Goal: Task Accomplishment & Management: Use online tool/utility

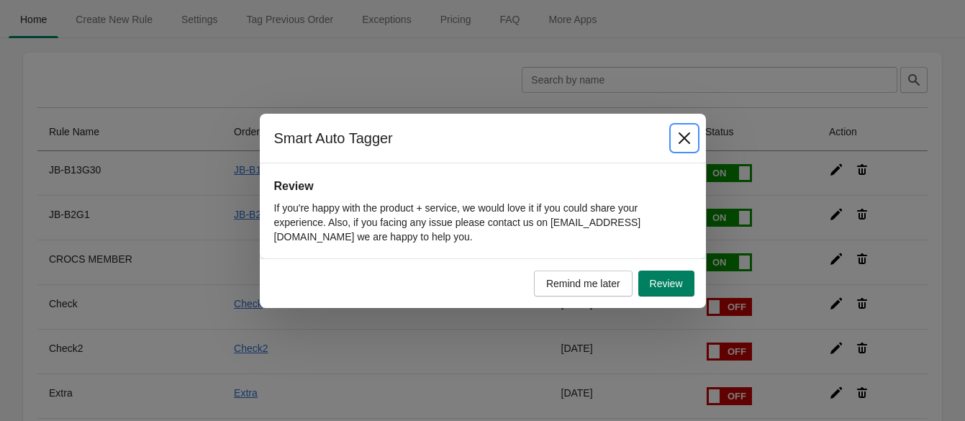
click at [684, 135] on icon "Close" at bounding box center [684, 138] width 14 height 14
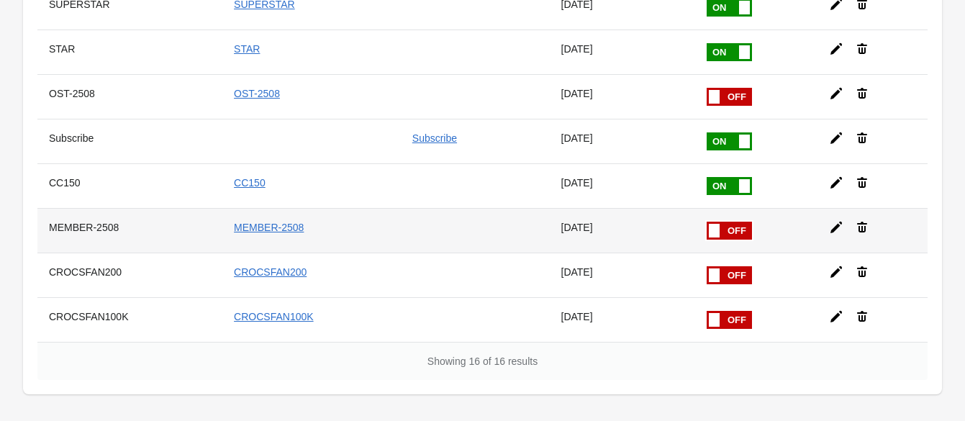
scroll to position [540, 0]
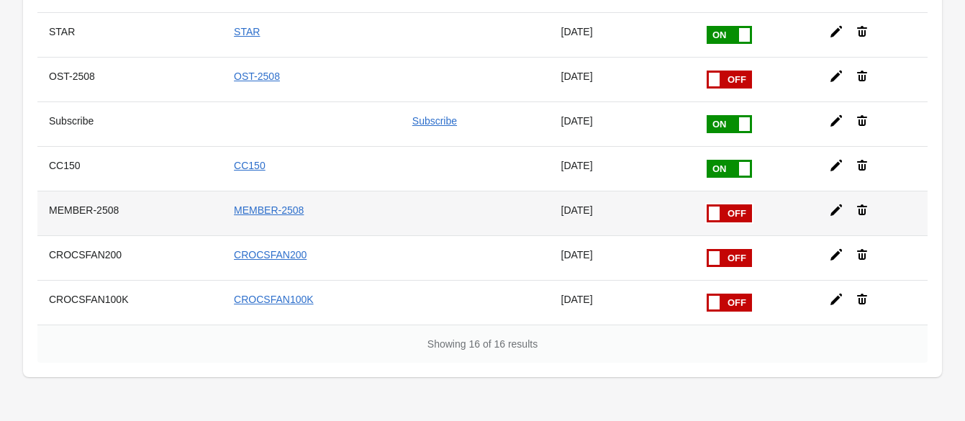
click at [829, 204] on icon at bounding box center [836, 210] width 14 height 14
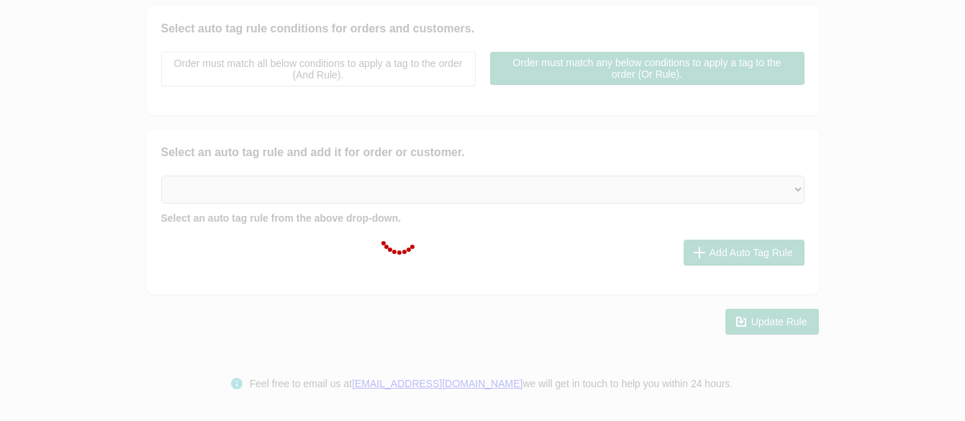
scroll to position [314, 0]
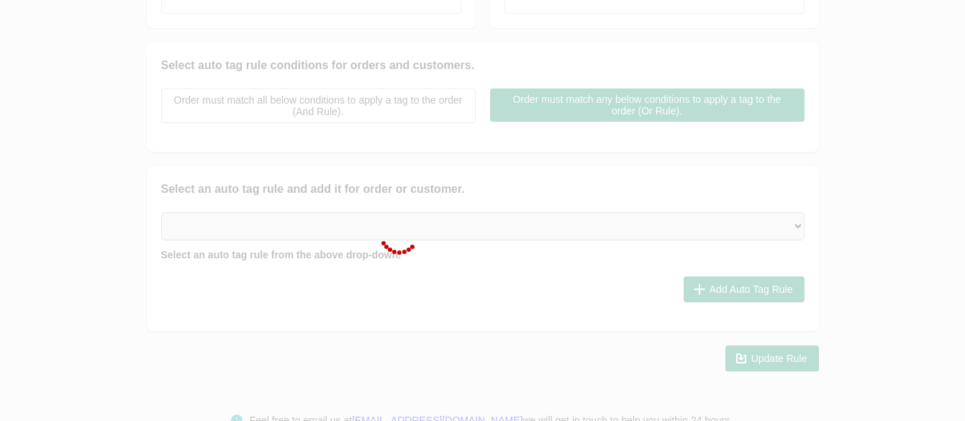
checkbox input "false"
type input "MEMBER-2508"
checkbox input "true"
type input "MEMBER-2508"
select select "2"
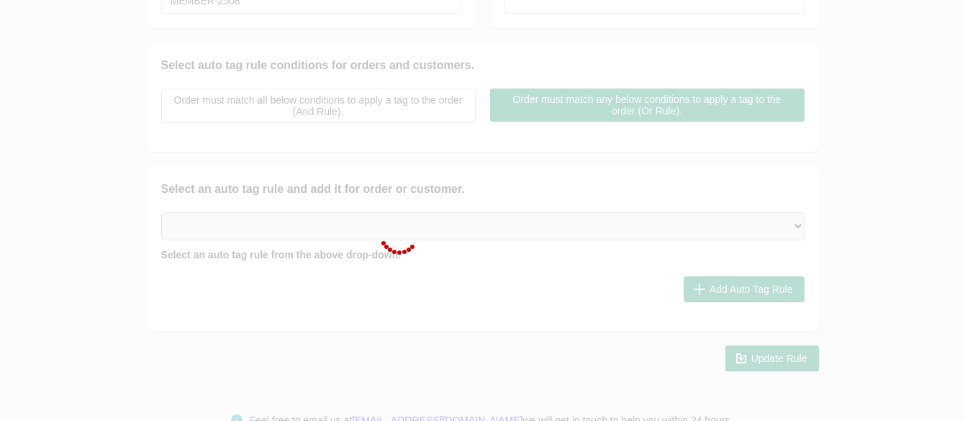
select select "2"
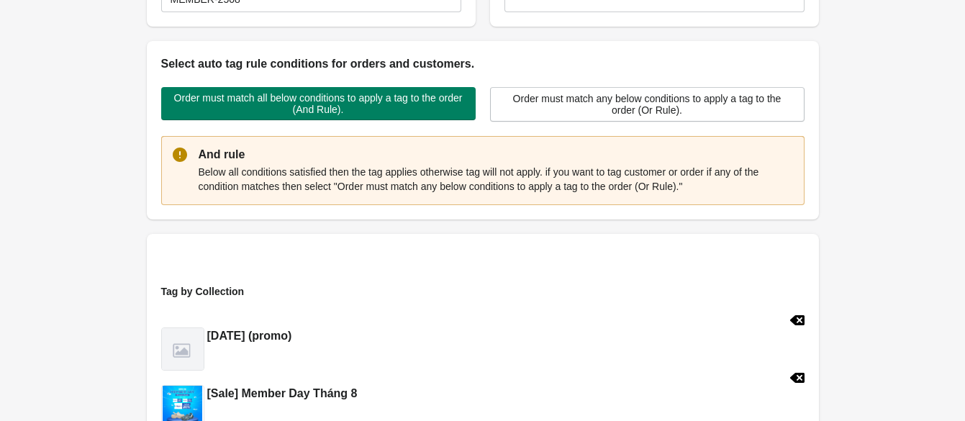
scroll to position [0, 0]
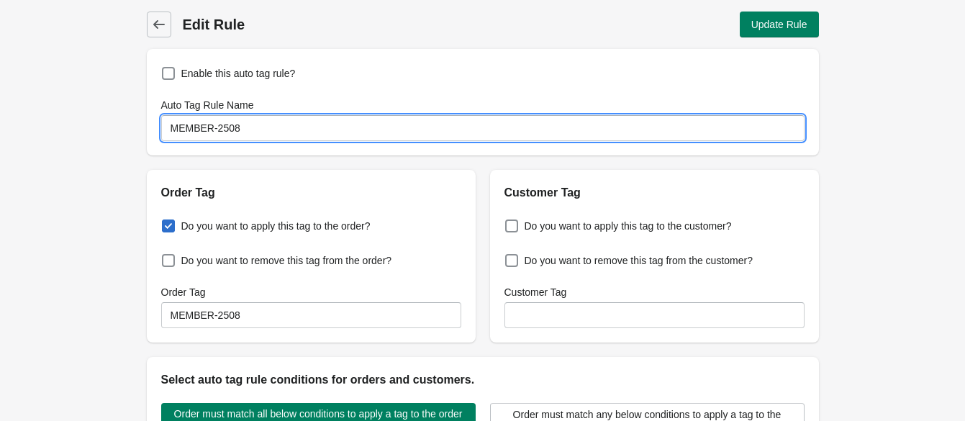
drag, startPoint x: 209, startPoint y: 125, endPoint x: 87, endPoint y: 127, distance: 122.4
type input "NATION-2508"
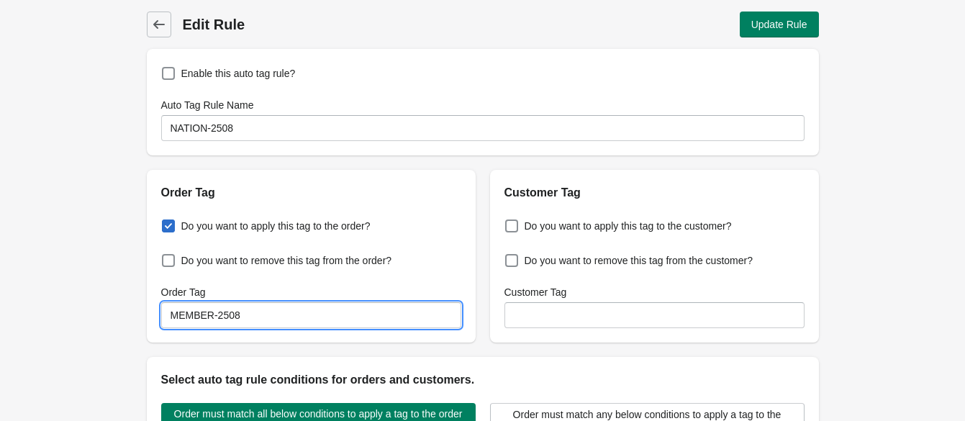
click at [261, 310] on input "MEMBER-2508" at bounding box center [311, 315] width 300 height 26
paste input "NATION"
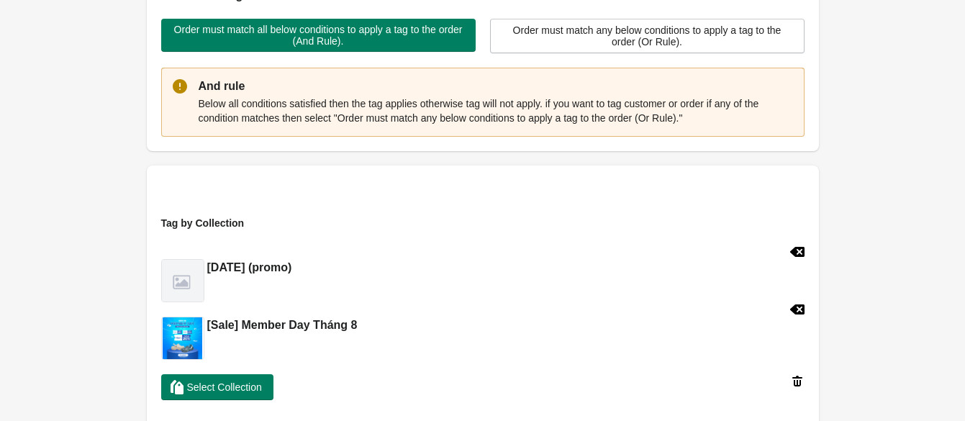
scroll to position [450, 0]
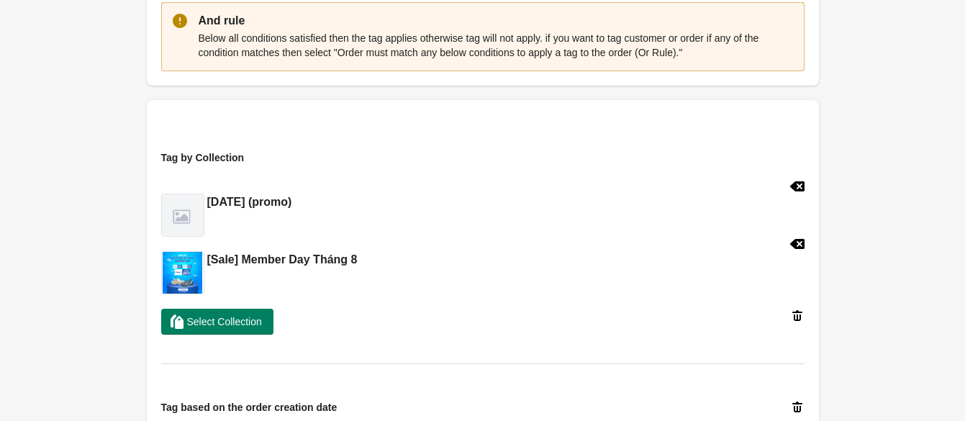
type input "NATION-2508"
click at [796, 242] on icon at bounding box center [796, 244] width 14 height 10
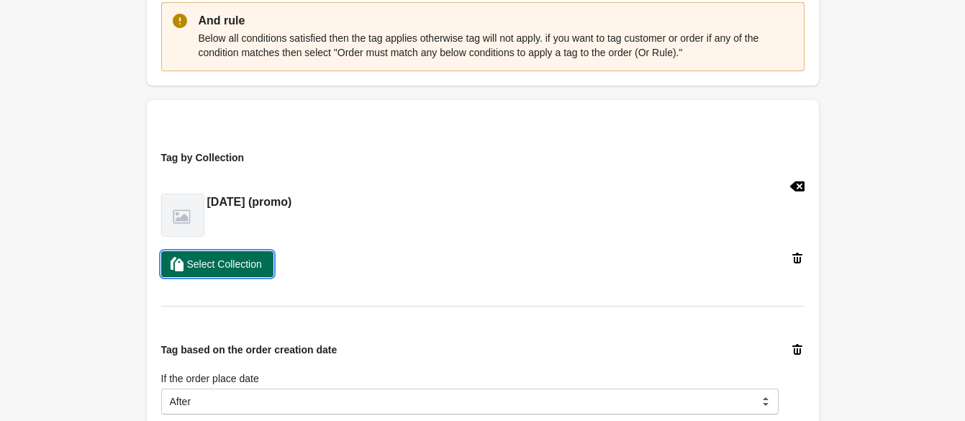
click at [259, 270] on span "Select Collection" at bounding box center [217, 264] width 89 height 14
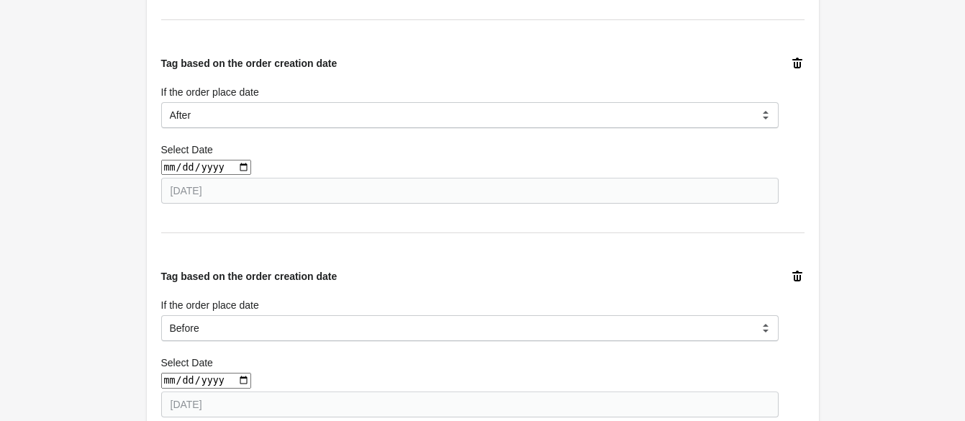
scroll to position [810, 0]
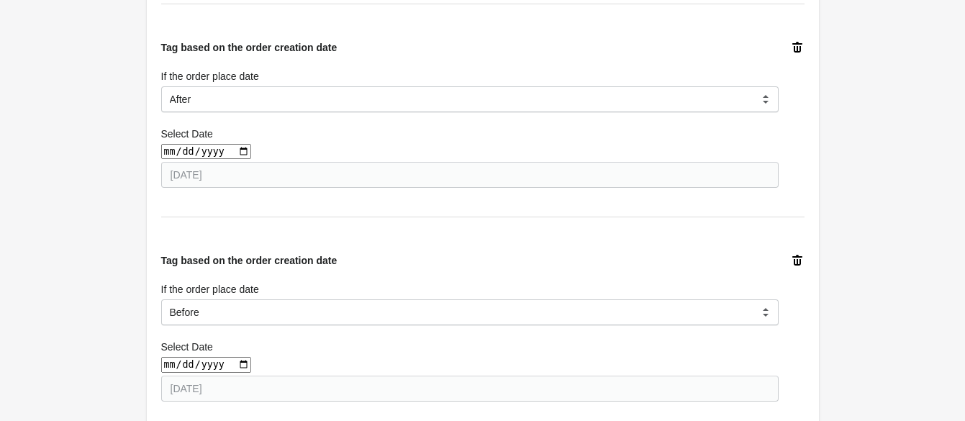
click at [235, 146] on input "date" at bounding box center [206, 151] width 90 height 15
type input "[DATE]"
click at [341, 131] on div "Select Date" at bounding box center [469, 134] width 617 height 14
click at [233, 366] on input "date" at bounding box center [206, 364] width 90 height 15
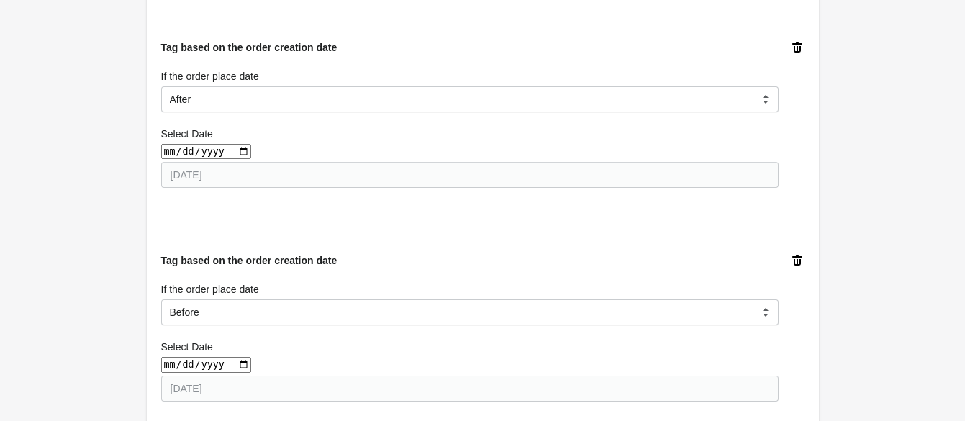
type input "[DATE]"
click at [301, 353] on div "Select Date" at bounding box center [469, 347] width 617 height 14
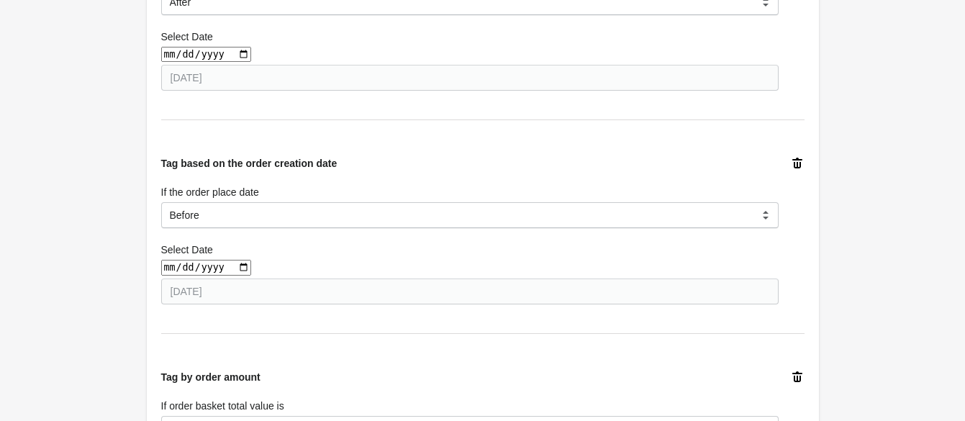
scroll to position [1340, 0]
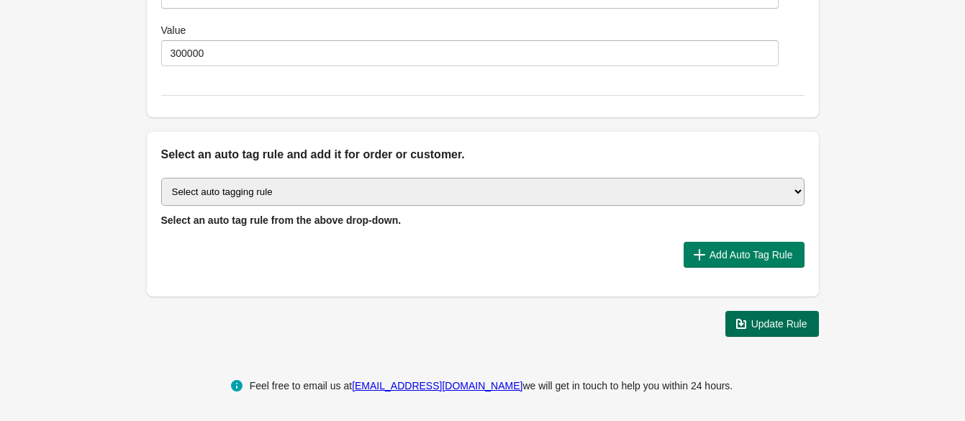
click at [781, 328] on span "Update Rule" at bounding box center [772, 324] width 71 height 14
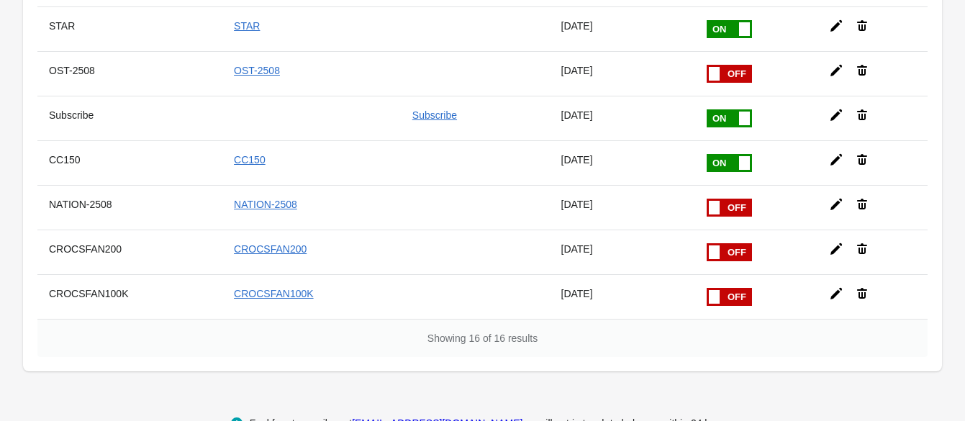
scroll to position [575, 0]
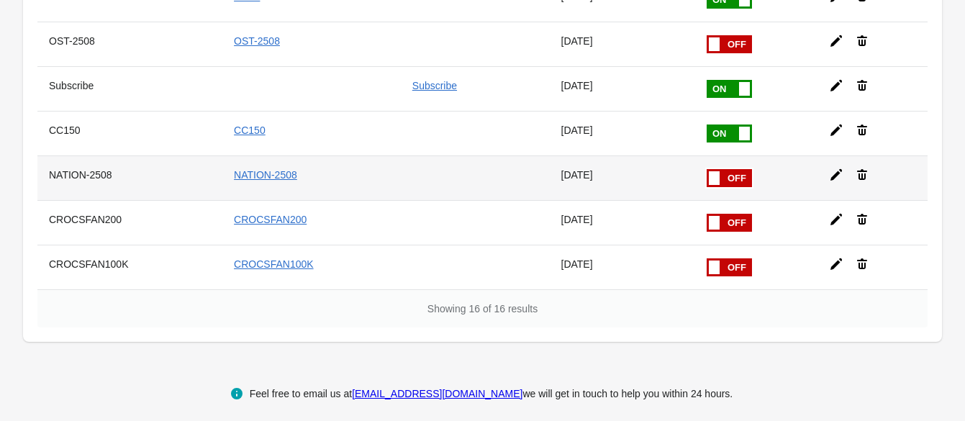
click at [728, 169] on span at bounding box center [706, 169] width 91 height 0
click at [0, 0] on input "checkbox" at bounding box center [0, 0] width 0 height 0
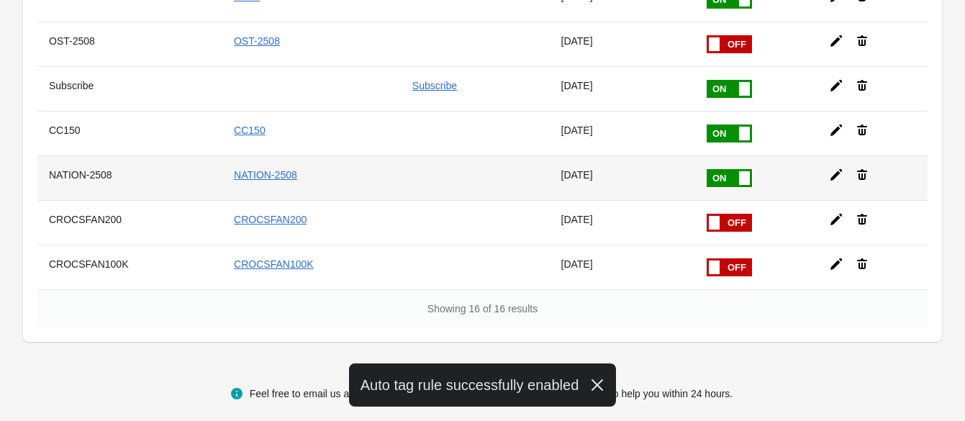
click at [829, 168] on icon at bounding box center [836, 175] width 14 height 14
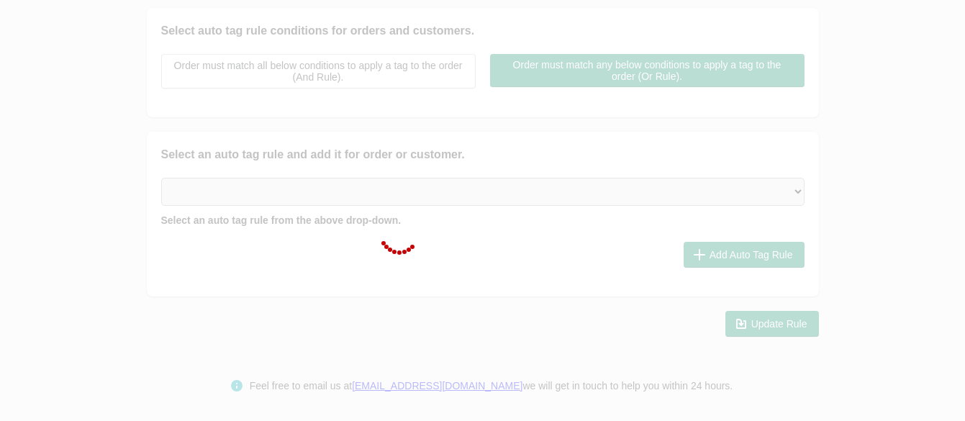
type input "NATION-2508"
checkbox input "true"
type input "NATION-2508"
select select "2"
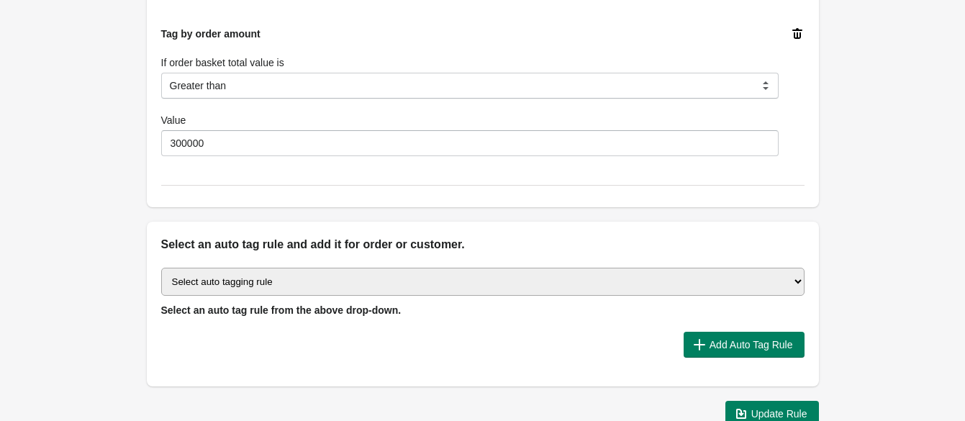
scroll to position [1340, 0]
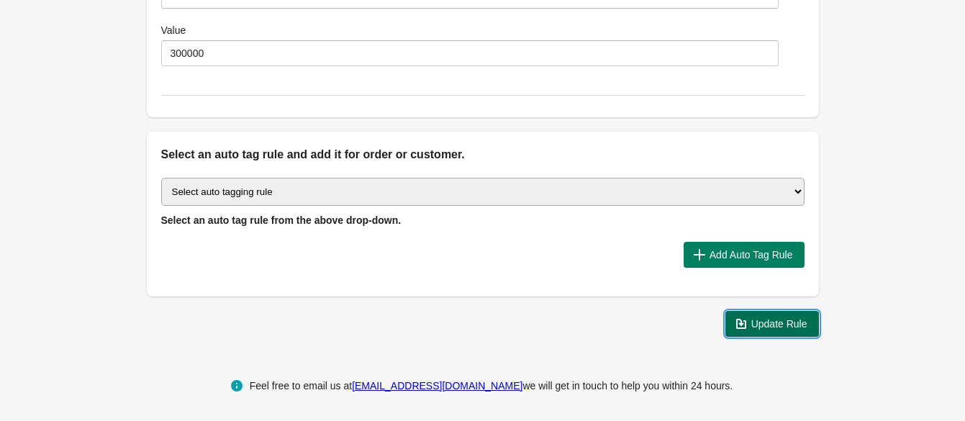
click at [779, 318] on span "Update Rule" at bounding box center [779, 324] width 56 height 12
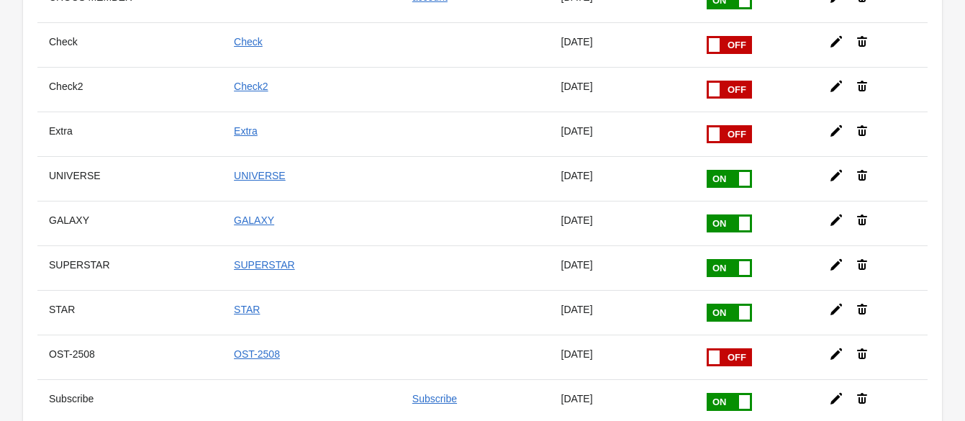
scroll to position [179, 0]
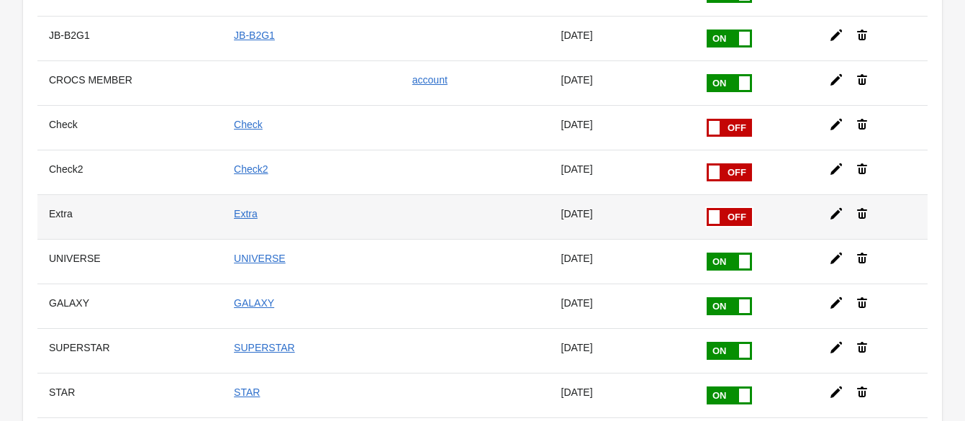
click at [831, 213] on icon at bounding box center [836, 214] width 14 height 14
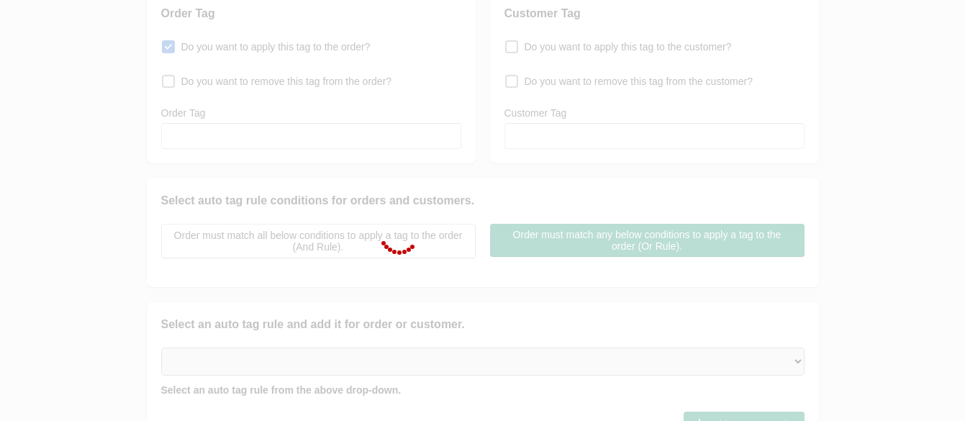
checkbox input "false"
type input "Extra"
checkbox input "true"
type input "Extra"
select select "2"
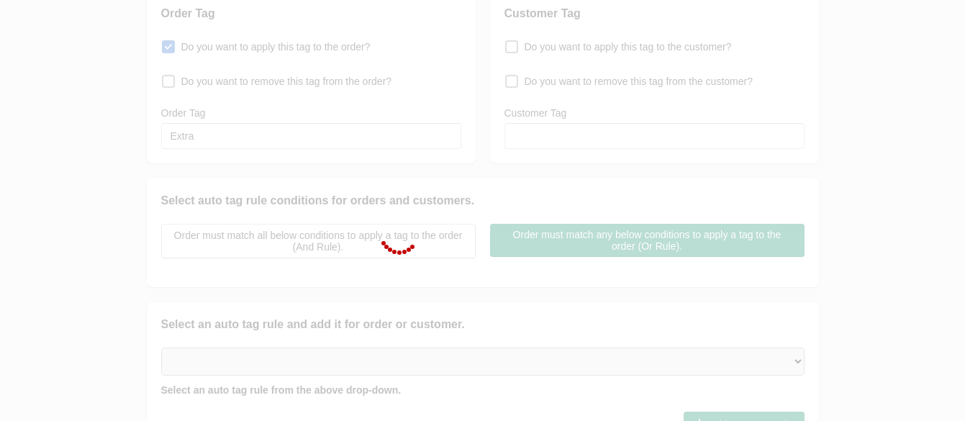
select select "2"
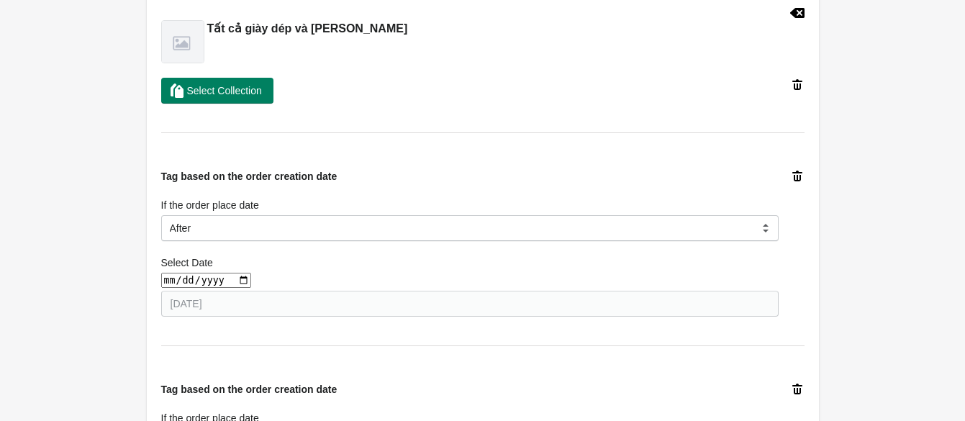
scroll to position [629, 0]
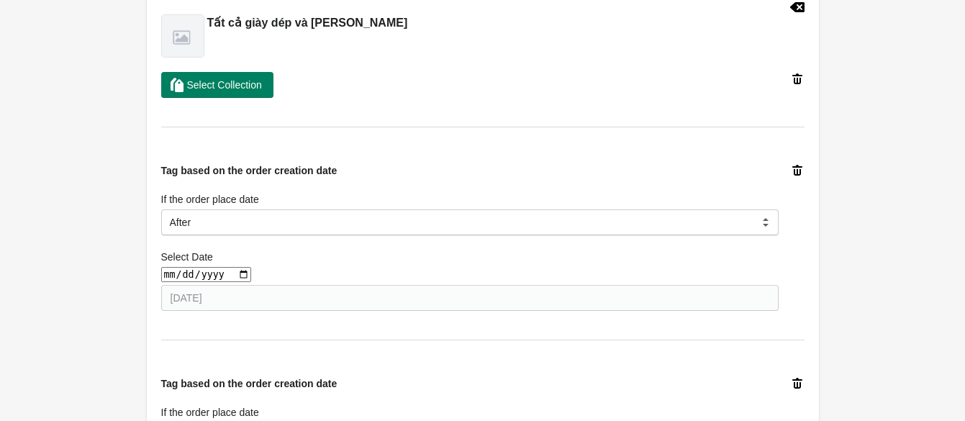
click at [237, 273] on input "date" at bounding box center [206, 274] width 90 height 15
type input "[DATE]"
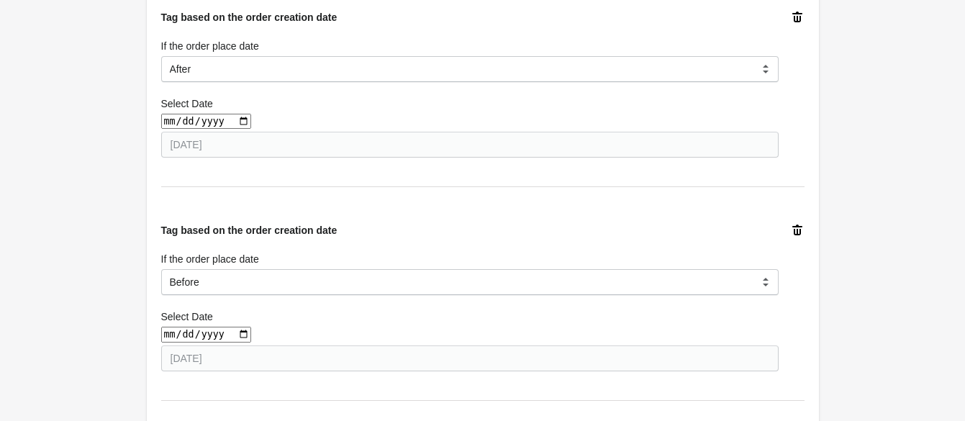
scroll to position [810, 0]
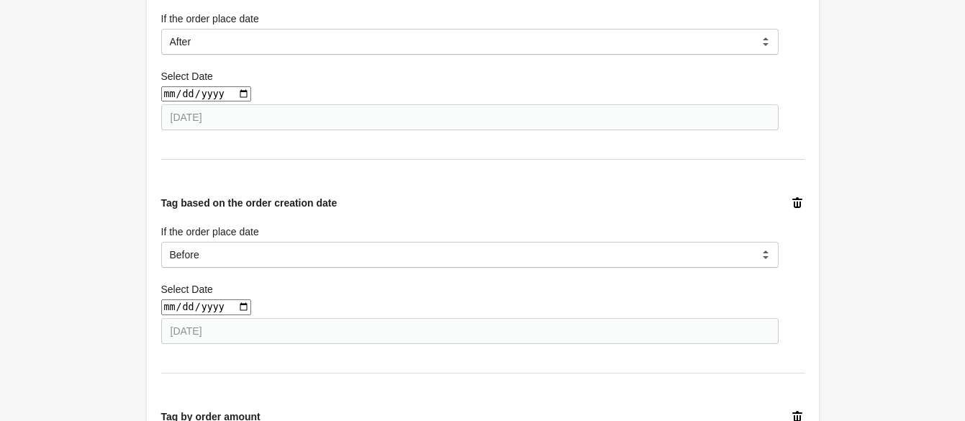
click at [240, 310] on input "date" at bounding box center [206, 306] width 90 height 15
type input "[DATE]"
click at [332, 296] on div "Select Date" at bounding box center [469, 289] width 617 height 14
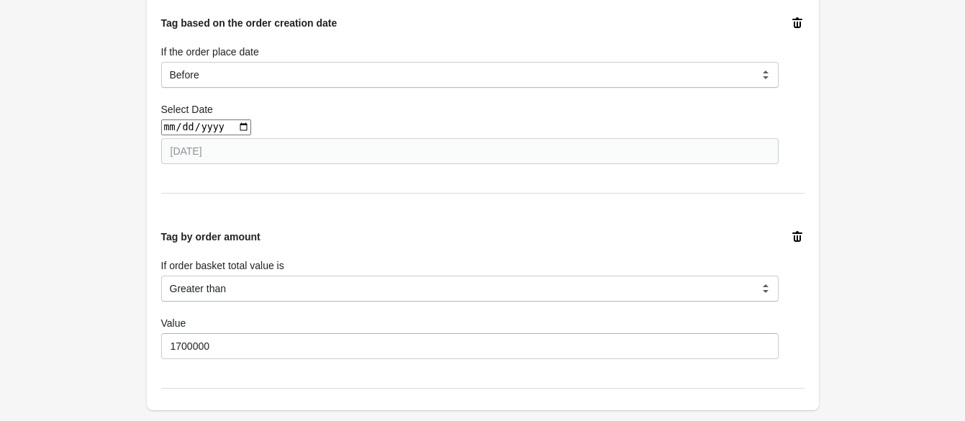
scroll to position [1079, 0]
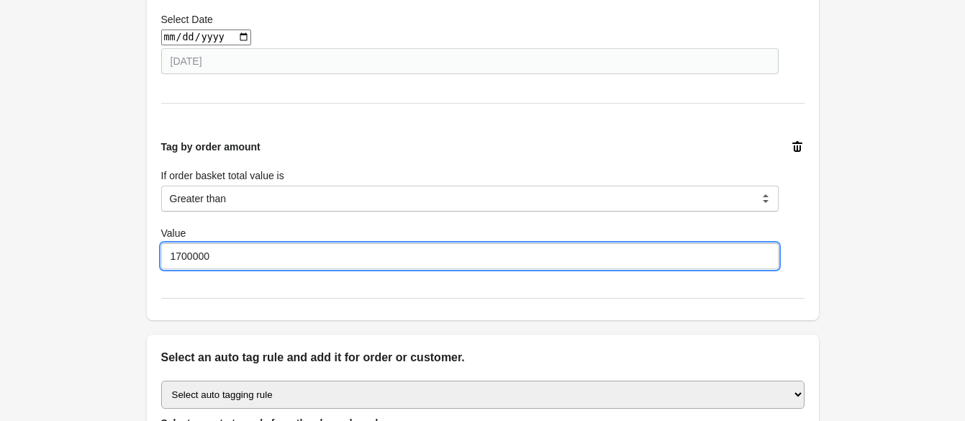
drag, startPoint x: 240, startPoint y: 264, endPoint x: 83, endPoint y: 246, distance: 157.9
type input "1"
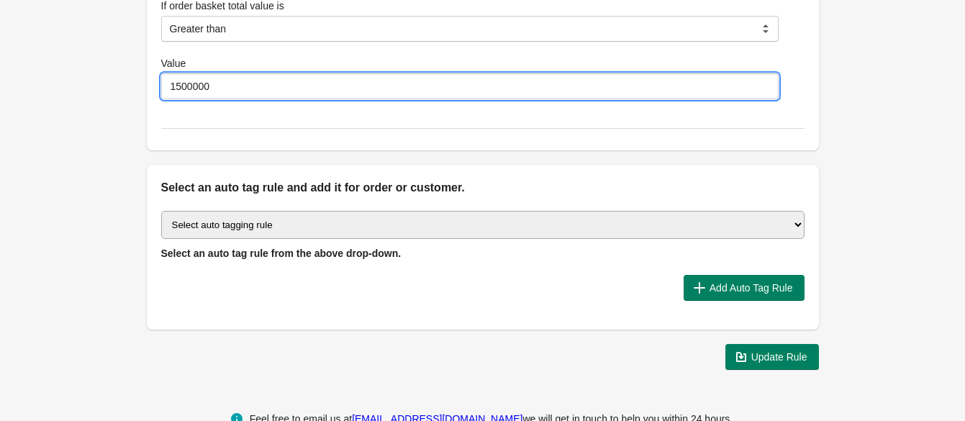
scroll to position [1282, 0]
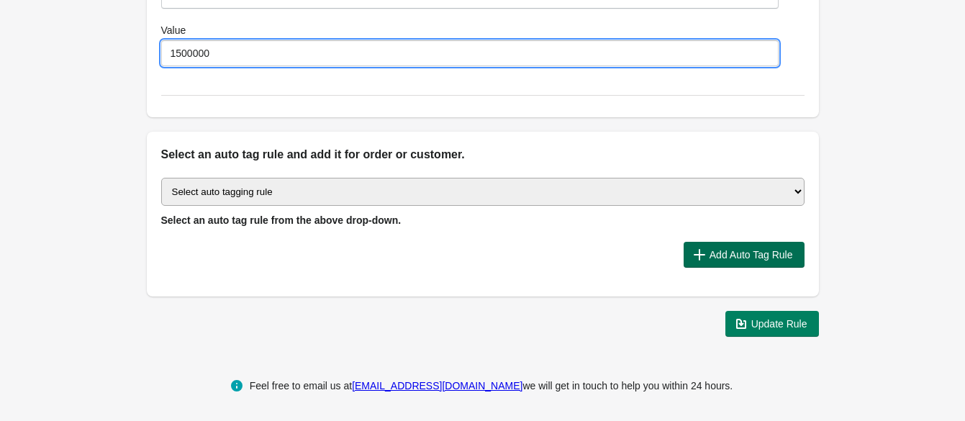
type input "1500000"
click at [710, 250] on span "Add Auto Tag Rule" at bounding box center [751, 255] width 83 height 12
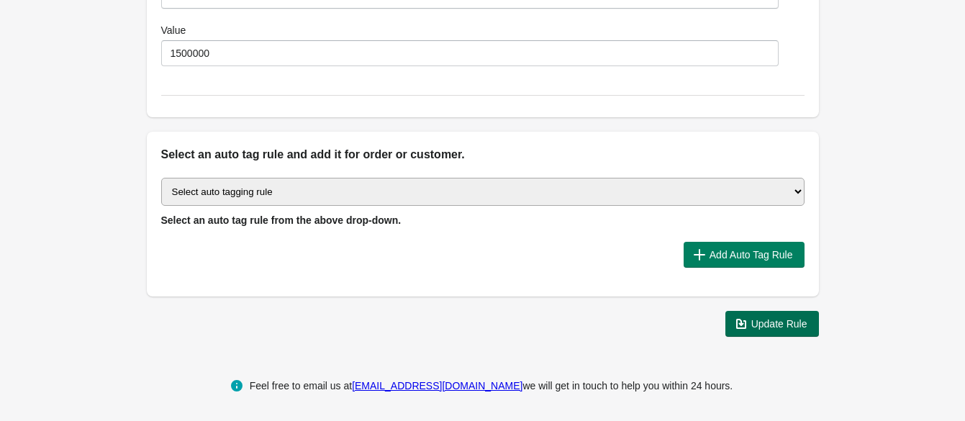
click at [773, 322] on span "Update Rule" at bounding box center [779, 324] width 56 height 12
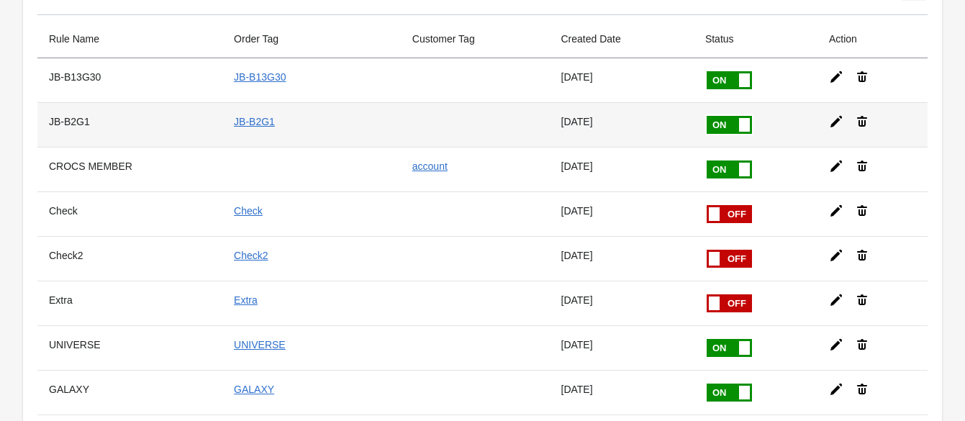
scroll to position [179, 0]
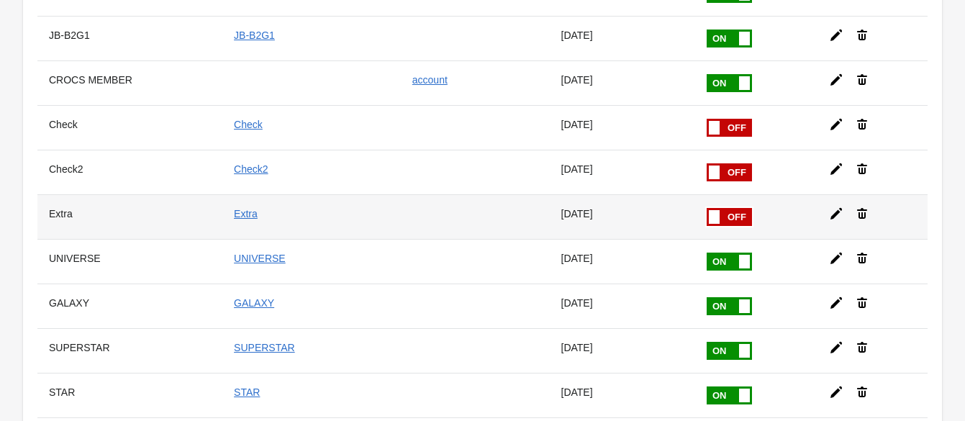
click at [711, 208] on span at bounding box center [706, 208] width 91 height 0
click at [0, 0] on input "checkbox" at bounding box center [0, 0] width 0 height 0
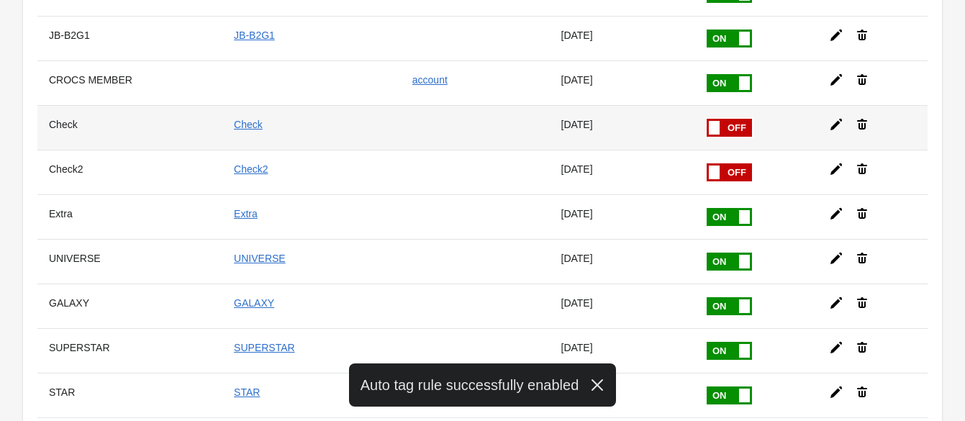
click at [835, 120] on icon at bounding box center [836, 124] width 14 height 14
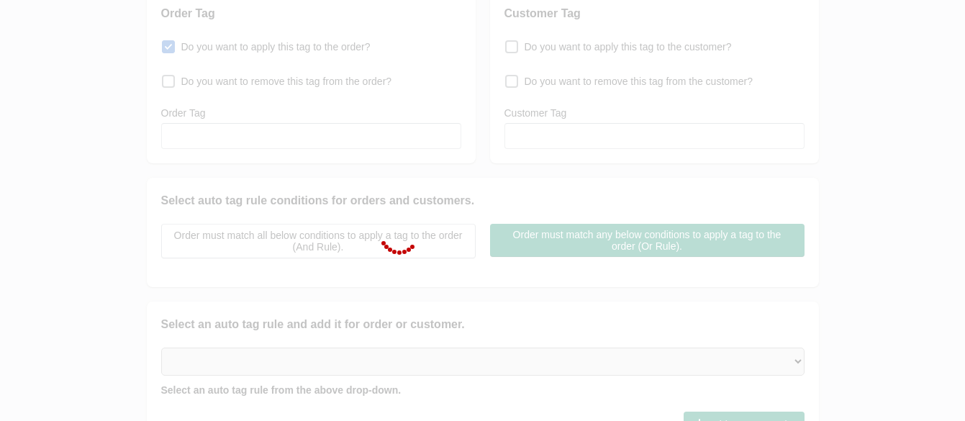
checkbox input "false"
type input "Check"
checkbox input "true"
type input "Check"
select select "2"
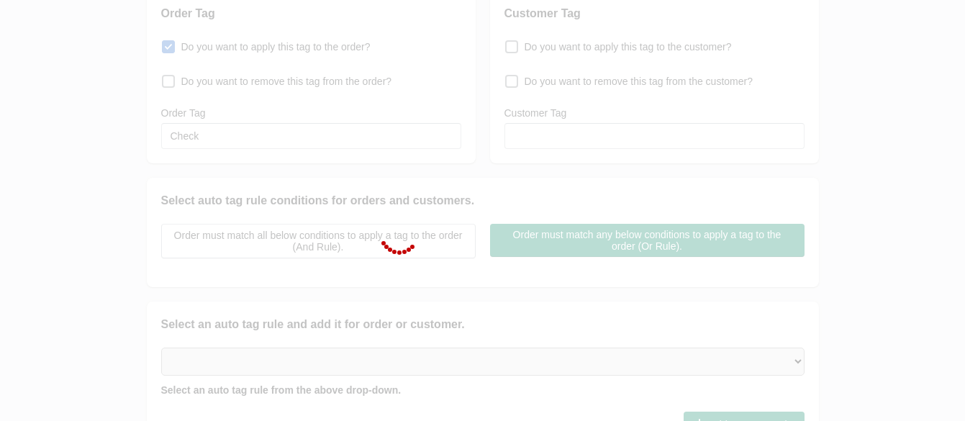
select select "2"
select select "3"
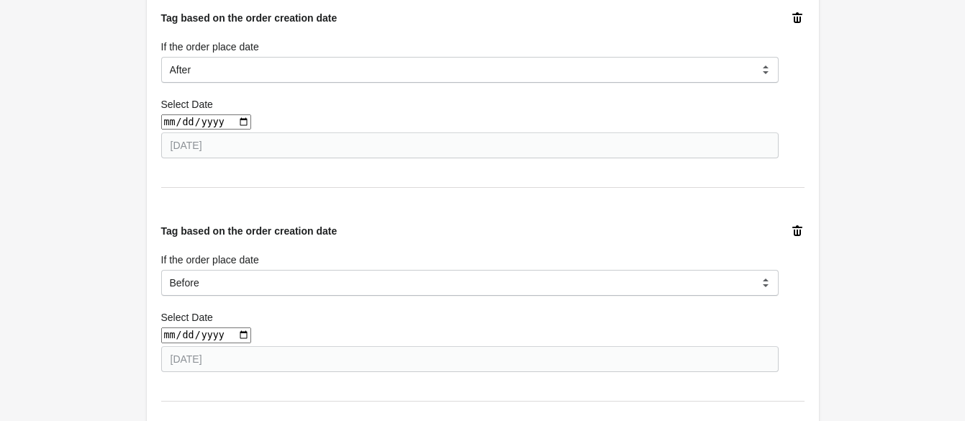
scroll to position [629, 0]
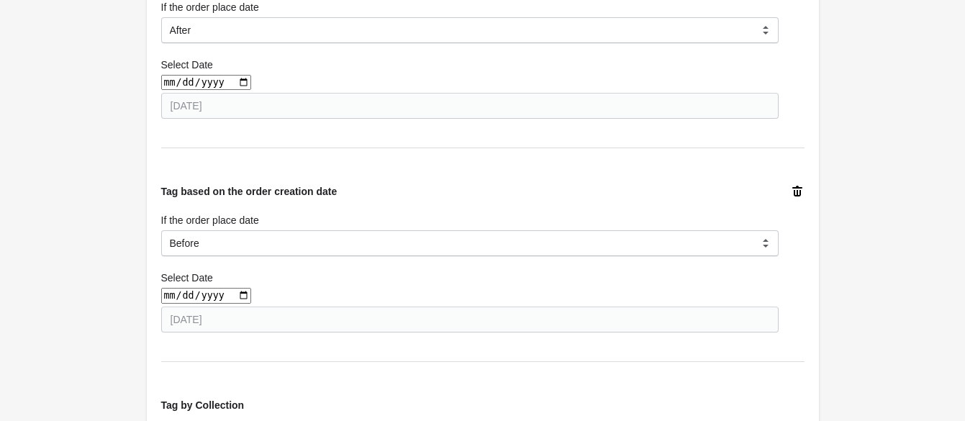
click at [234, 81] on input "date" at bounding box center [206, 82] width 90 height 15
type input "[DATE]"
click at [237, 291] on input "date" at bounding box center [206, 295] width 90 height 15
type input "[DATE]"
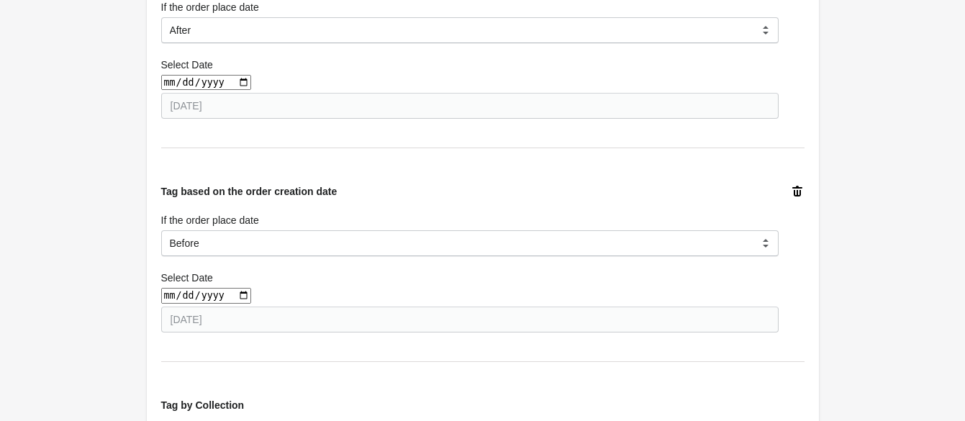
type input "[DATE]"
click at [281, 289] on div "[DATE]" at bounding box center [469, 295] width 617 height 15
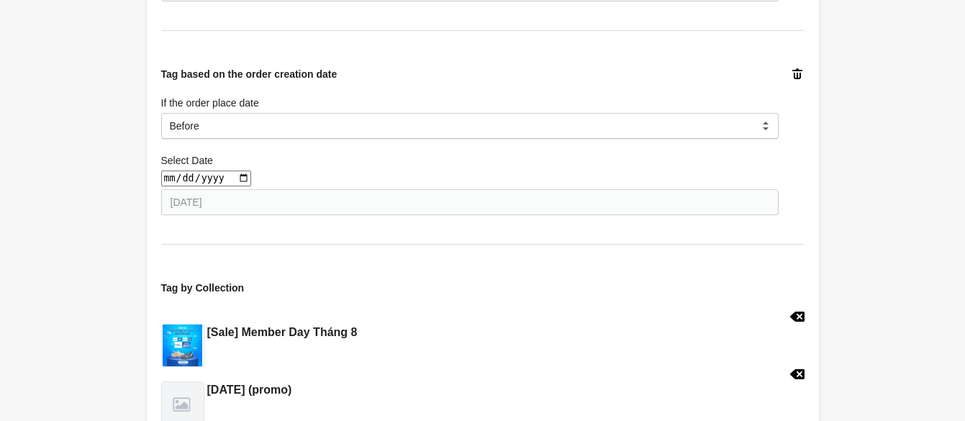
scroll to position [810, 0]
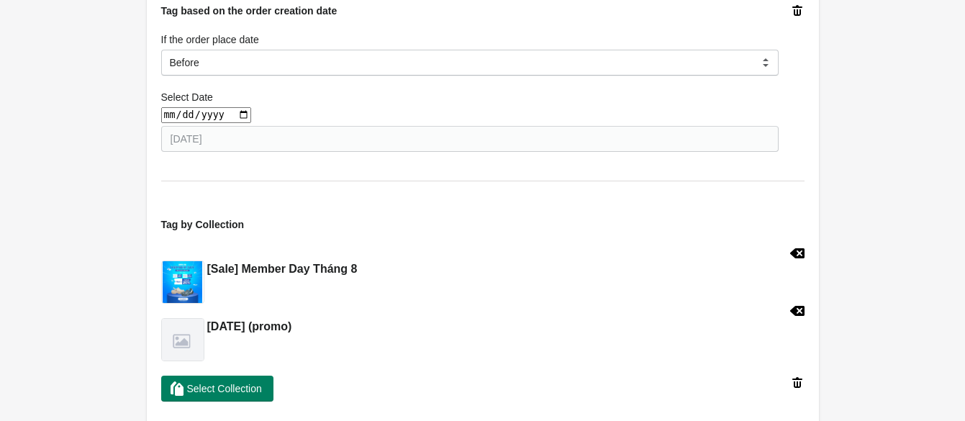
click at [795, 253] on icon at bounding box center [796, 253] width 14 height 10
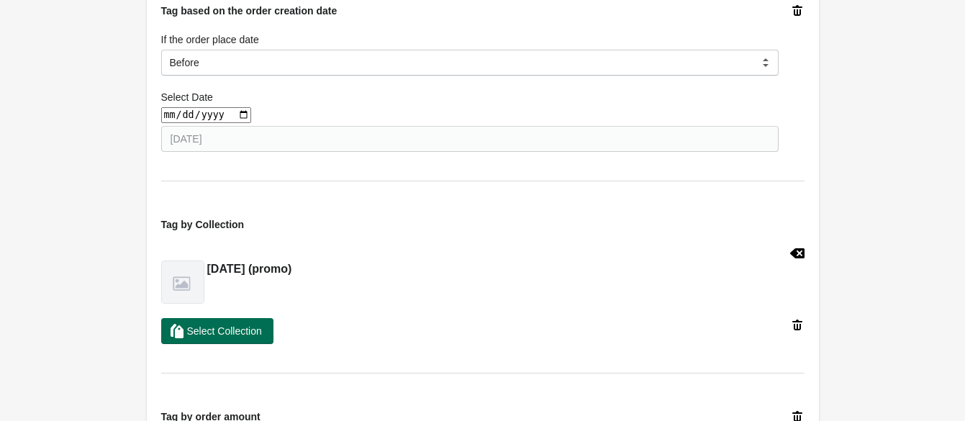
click at [250, 332] on span "Select Collection" at bounding box center [224, 331] width 75 height 12
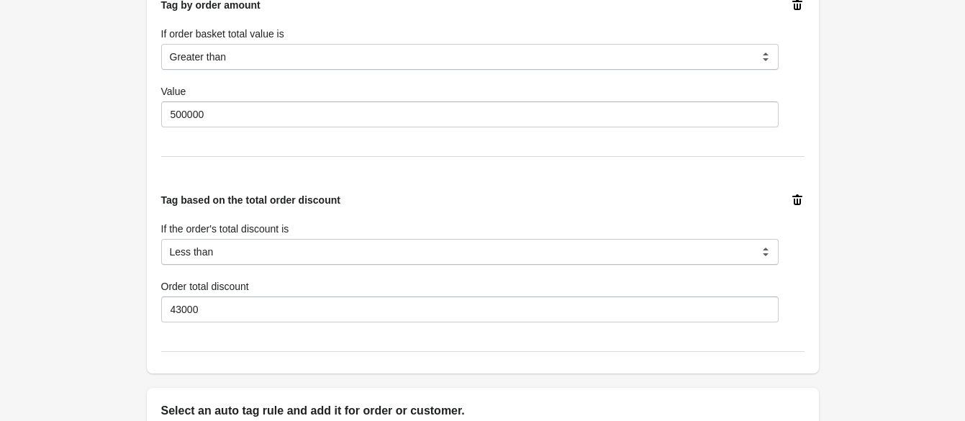
scroll to position [1169, 0]
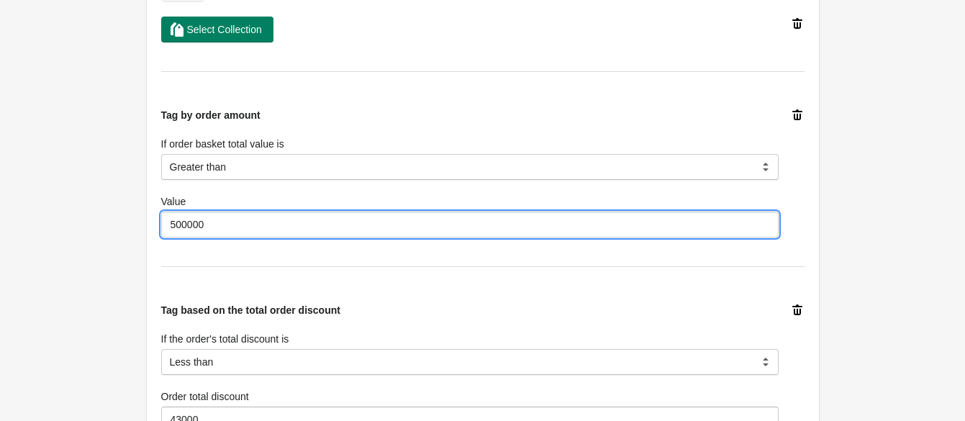
click at [224, 228] on input "500000" at bounding box center [469, 225] width 617 height 26
type input "5"
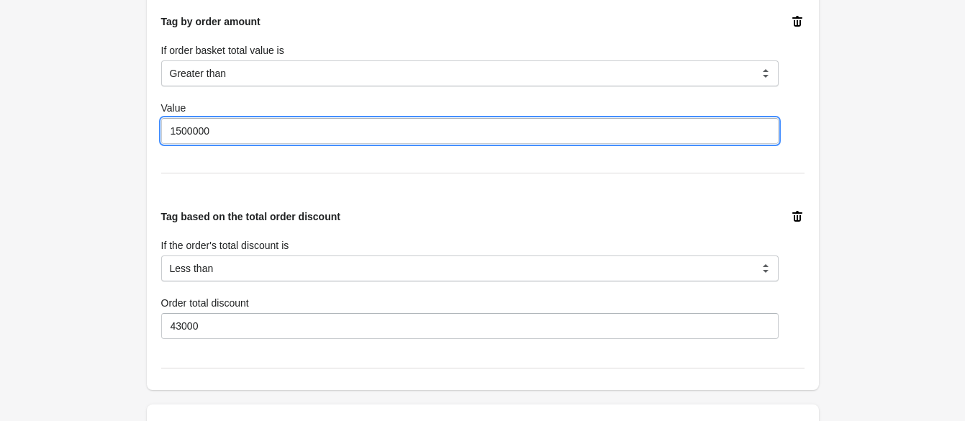
scroll to position [1349, 0]
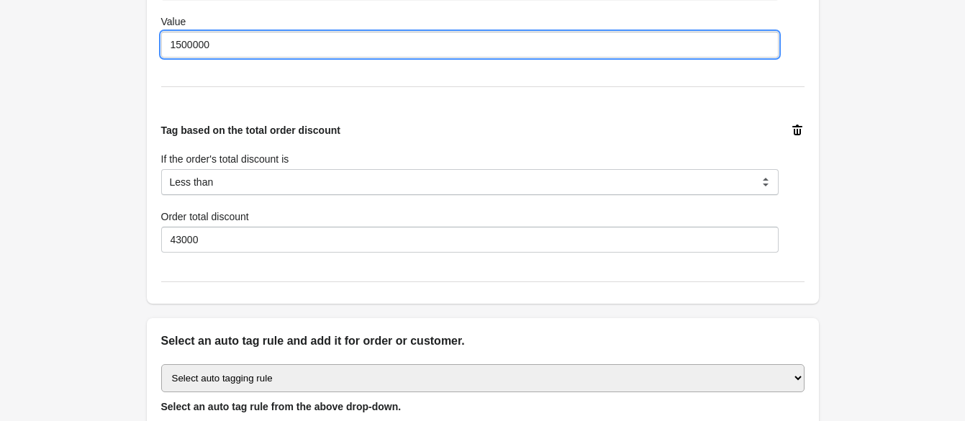
type input "1500000"
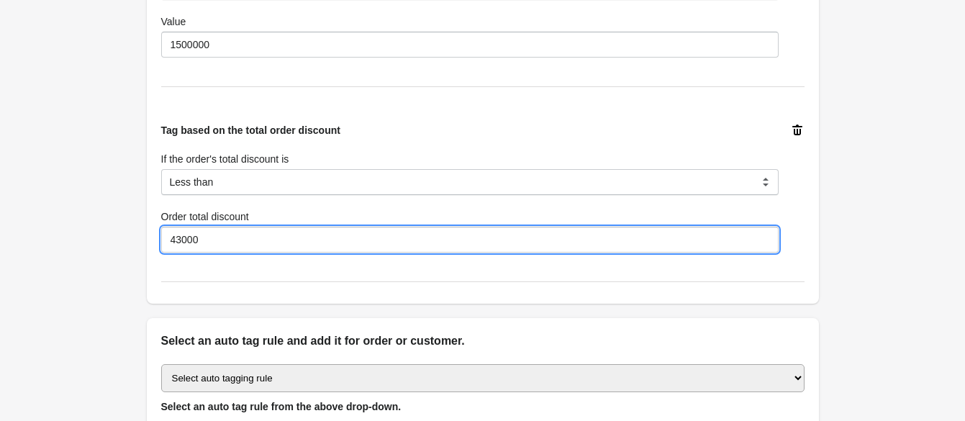
drag, startPoint x: 199, startPoint y: 237, endPoint x: 122, endPoint y: 244, distance: 76.6
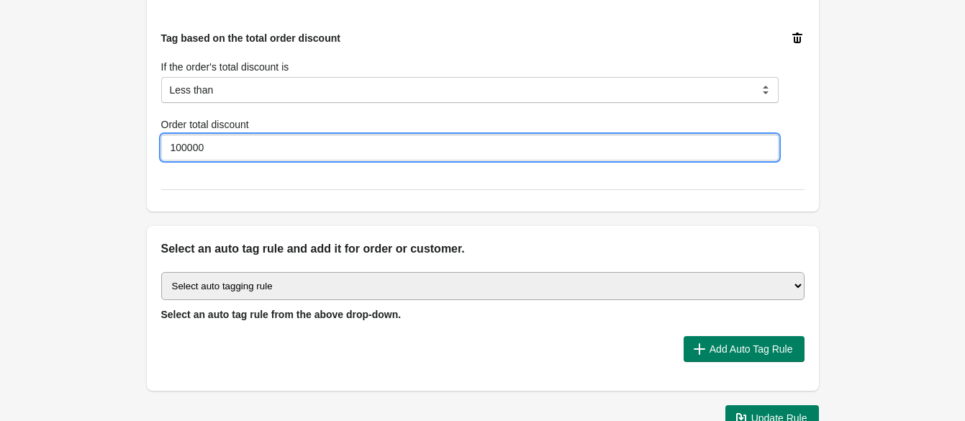
scroll to position [1535, 0]
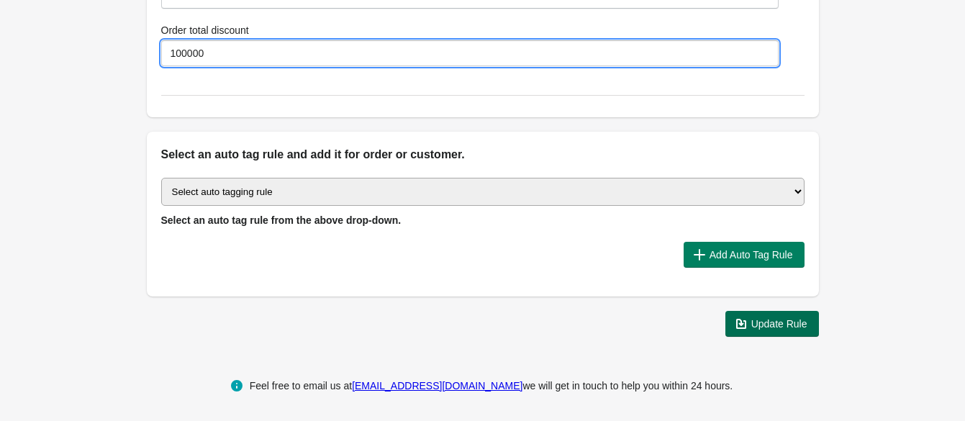
type input "100000"
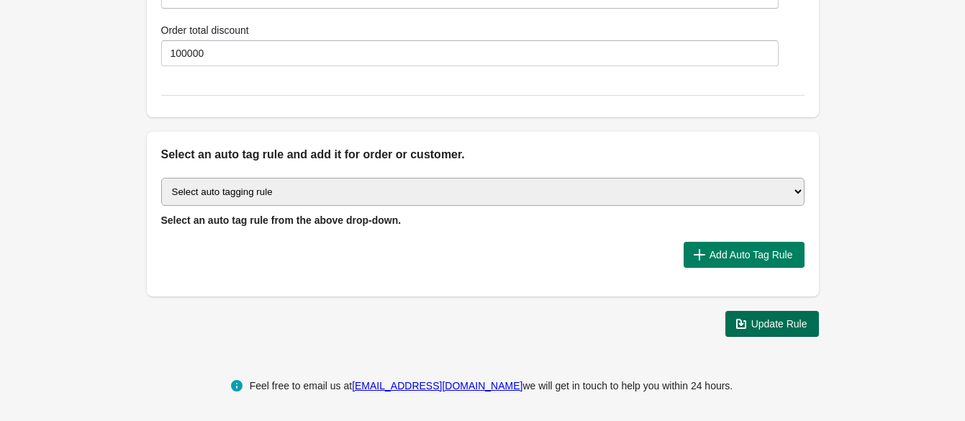
click at [766, 326] on span "Update Rule" at bounding box center [779, 324] width 56 height 12
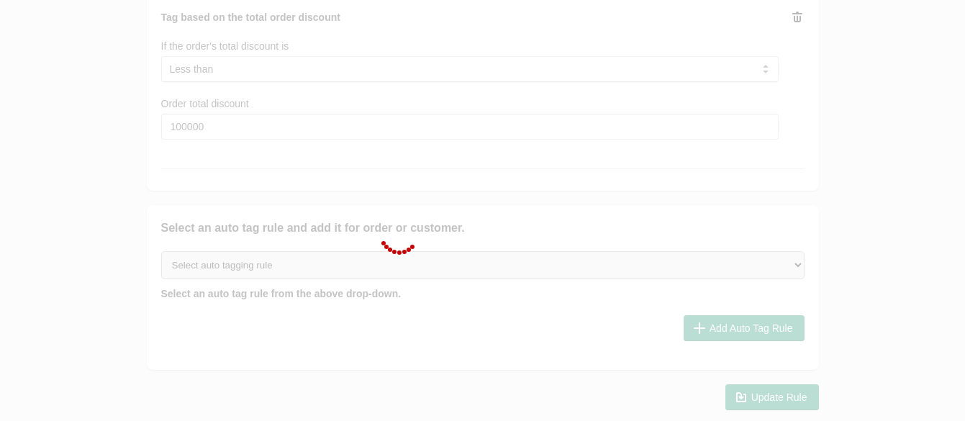
scroll to position [1445, 0]
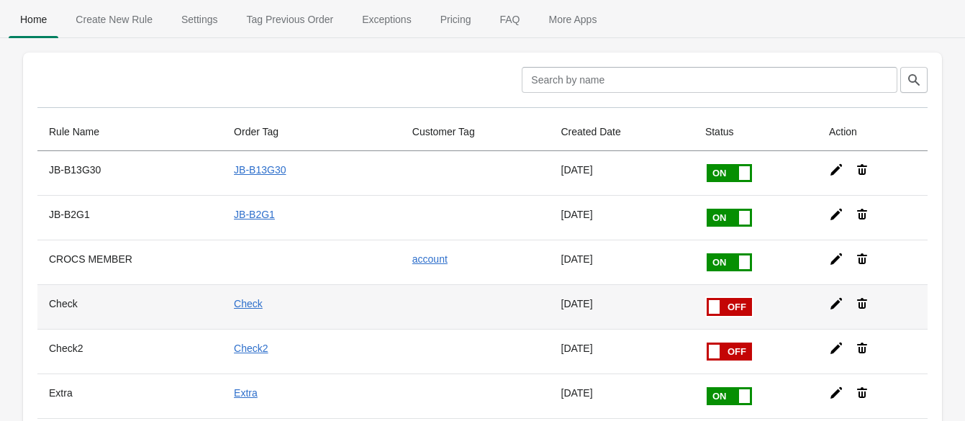
click at [716, 298] on span at bounding box center [706, 298] width 91 height 0
click at [0, 0] on input "checkbox" at bounding box center [0, 0] width 0 height 0
